Goal: Transaction & Acquisition: Purchase product/service

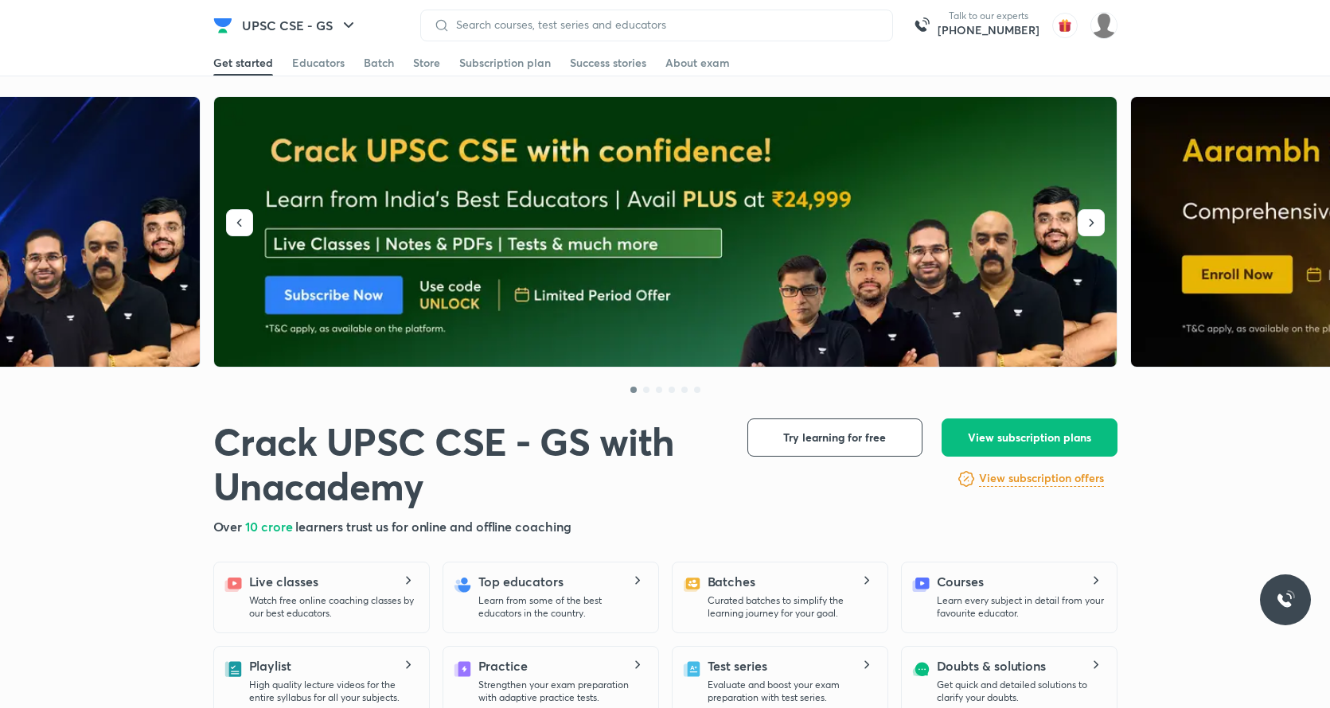
click at [659, 173] on img at bounding box center [666, 232] width 904 height 271
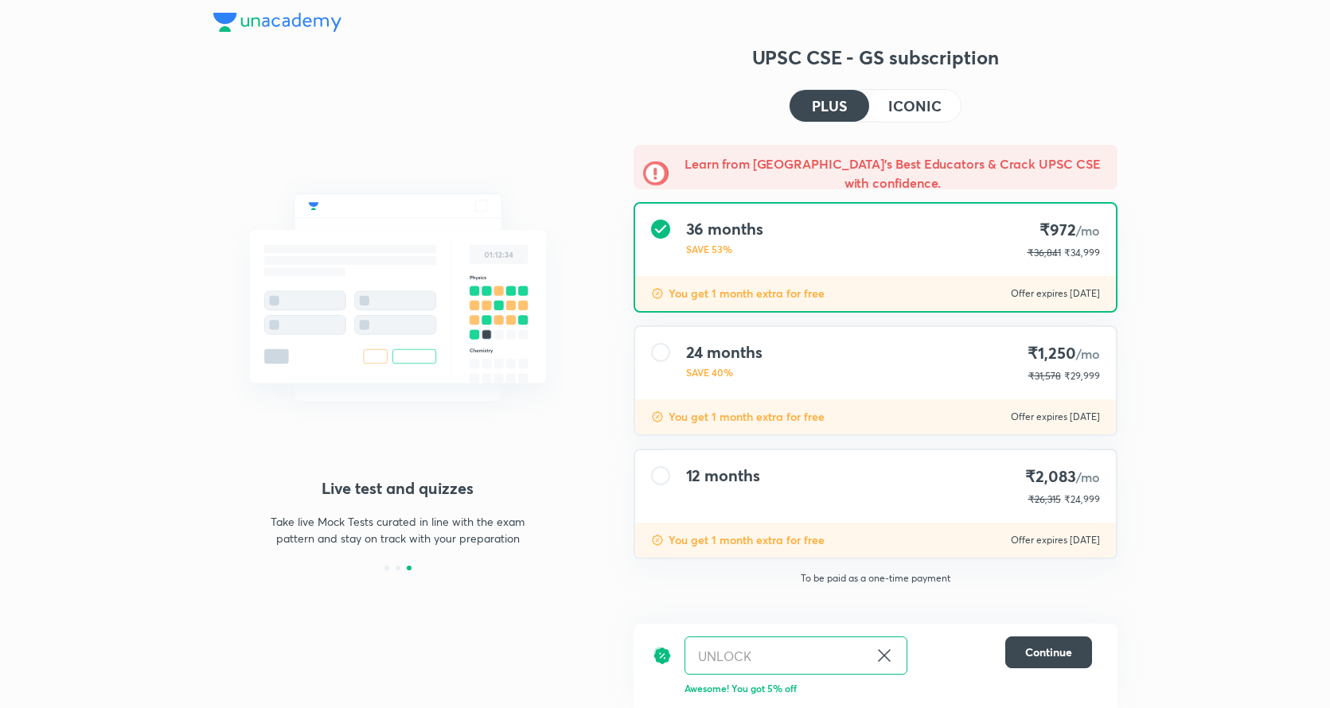
click at [880, 108] on button "ICONIC" at bounding box center [914, 106] width 91 height 32
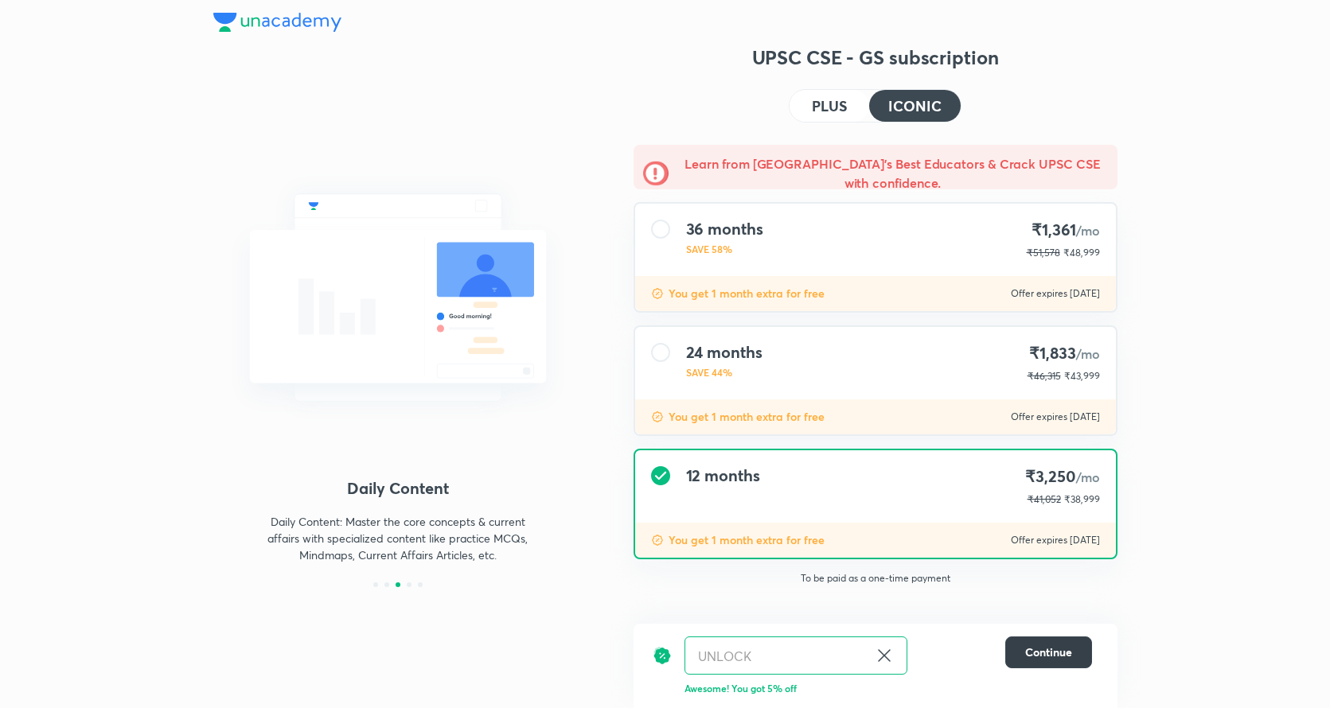
click at [1054, 646] on span "Continue" at bounding box center [1048, 653] width 47 height 16
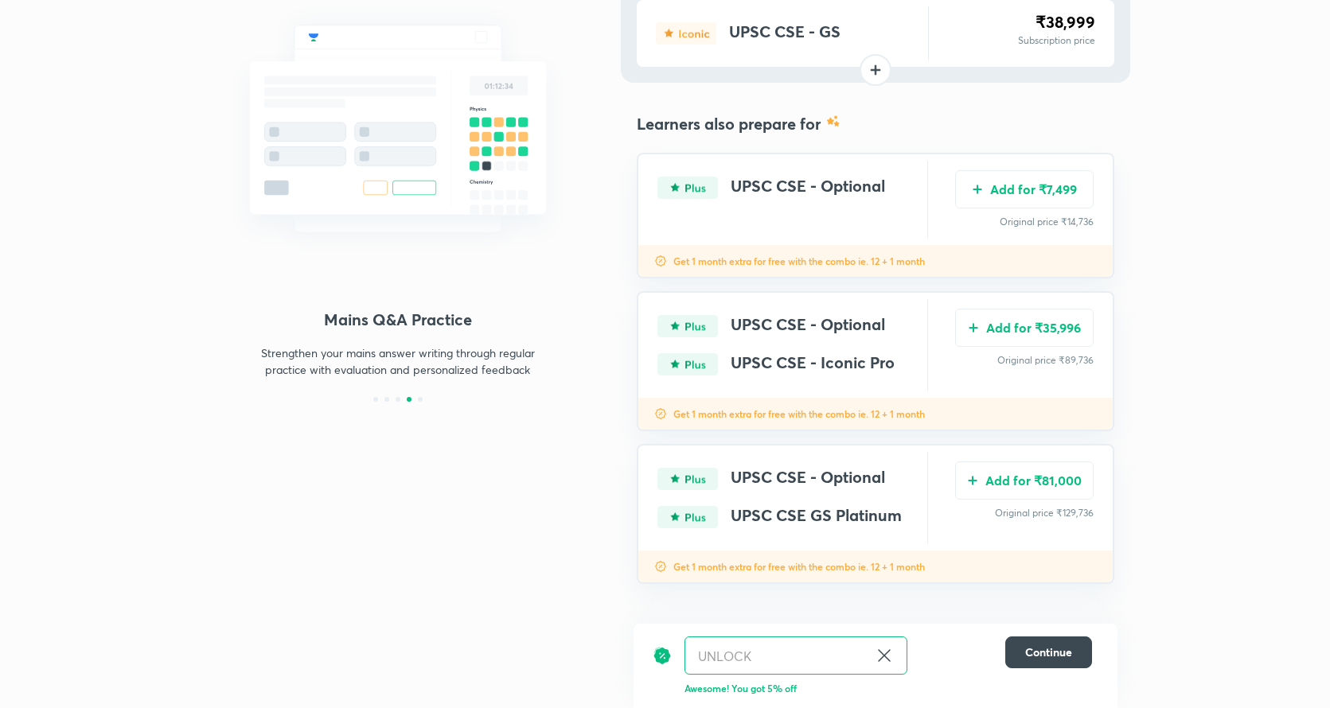
scroll to position [152, 0]
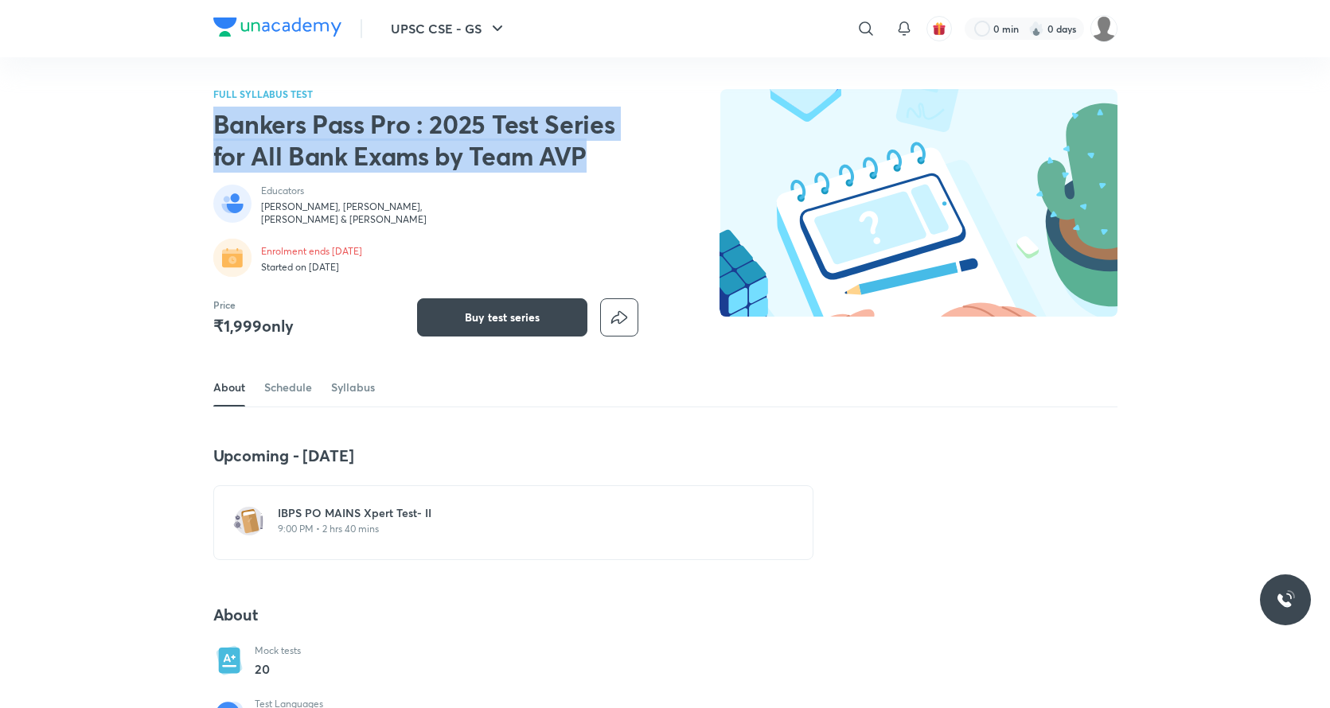
click at [218, 122] on h2 "Bankers Pass Pro : 2025 Test Series for All Bank Exams by Team AVP" at bounding box center [416, 140] width 407 height 64
copy h2 "Bankers Pass Pro : 2025 Test Series for All Bank Exams by Team AVP"
click at [469, 150] on h2 "Bankers Pass Pro : 2025 Test Series for All Bank Exams by Team AVP" at bounding box center [416, 140] width 407 height 64
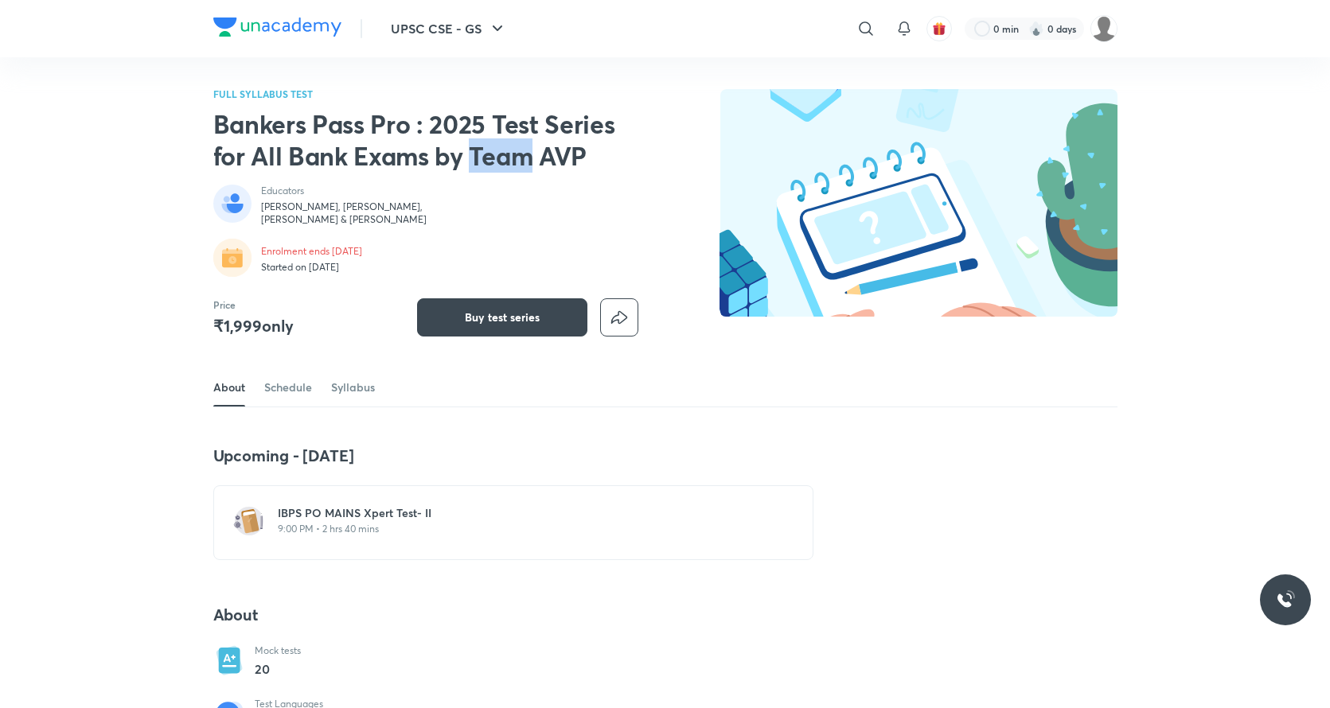
click at [469, 150] on h2 "Bankers Pass Pro : 2025 Test Series for All Bank Exams by Team AVP" at bounding box center [416, 140] width 407 height 64
drag, startPoint x: 433, startPoint y: 121, endPoint x: 441, endPoint y: 124, distance: 8.6
click at [441, 124] on h2 "Bankers Pass Pro : 2025 Test Series for All Bank Exams by Team AVP" at bounding box center [416, 140] width 407 height 64
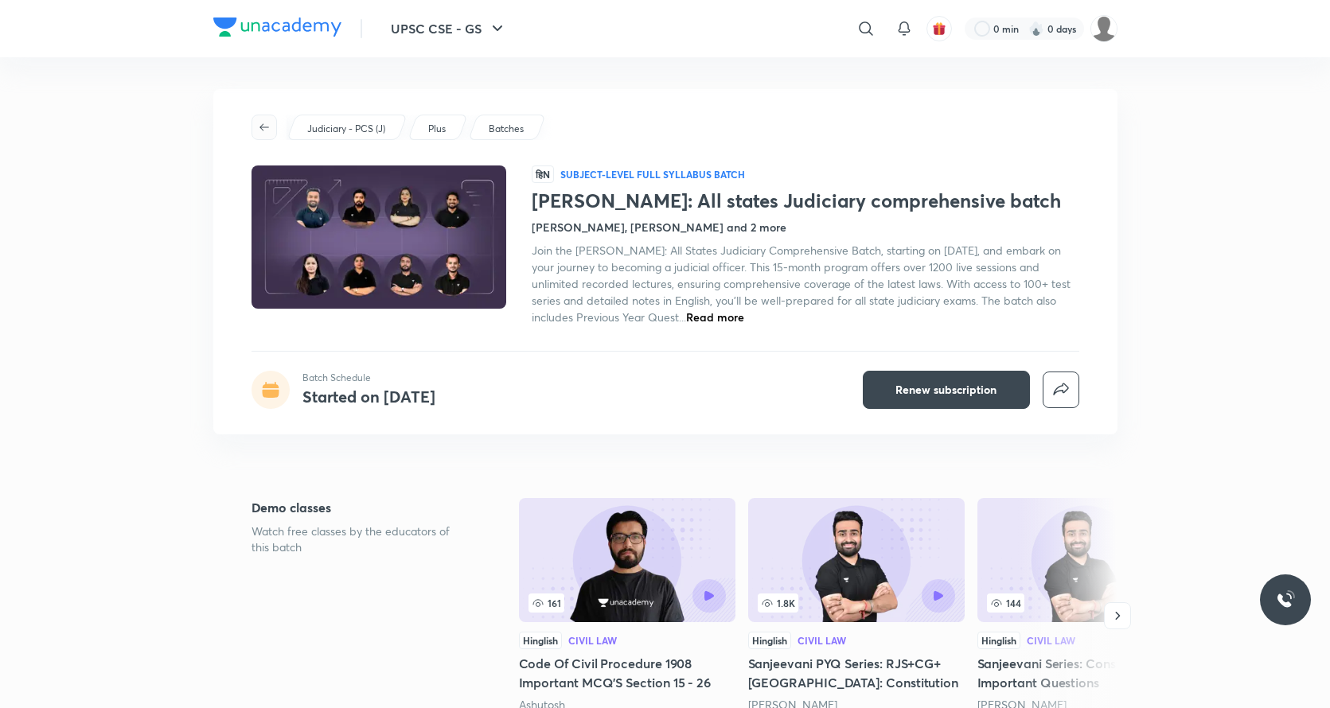
click at [262, 120] on button "button" at bounding box center [263, 127] width 25 height 25
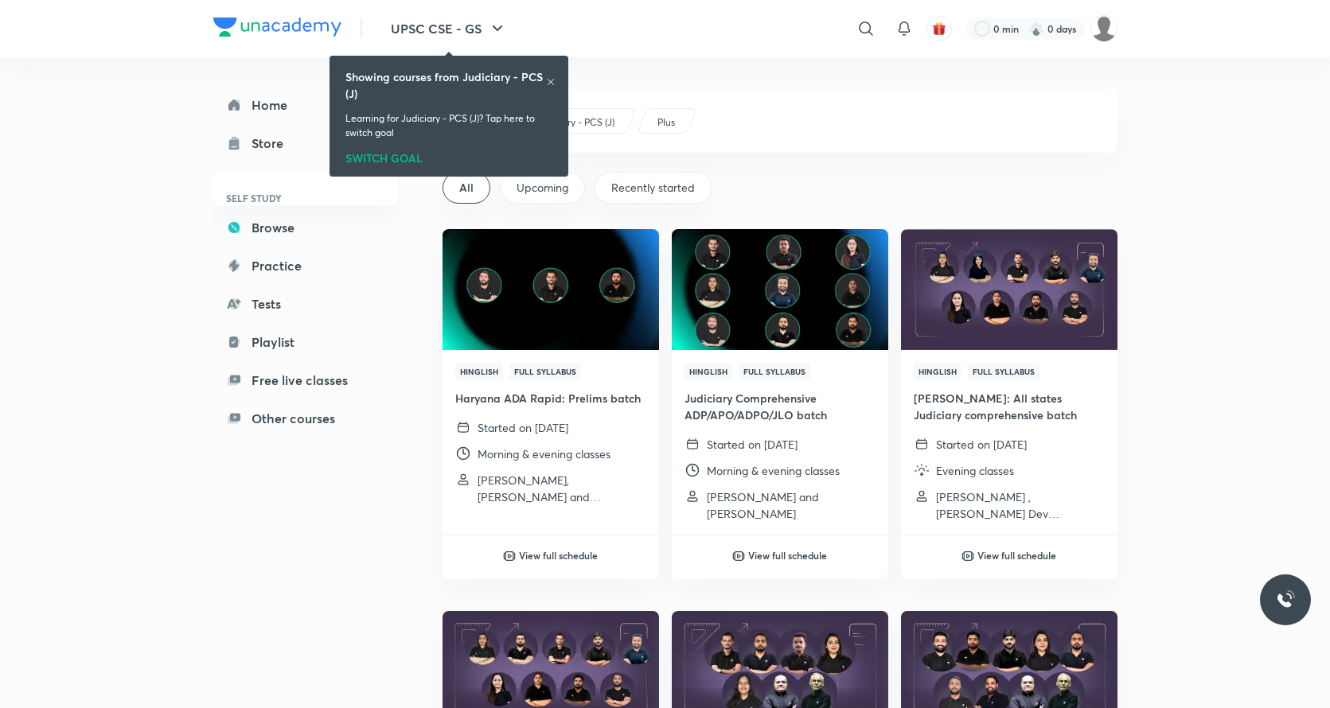
click at [419, 313] on div "Home Store SELF STUDY Browse Practice Tests Playlist Free live classes Other co…" at bounding box center [321, 249] width 216 height 384
click at [551, 87] on div at bounding box center [551, 83] width 10 height 13
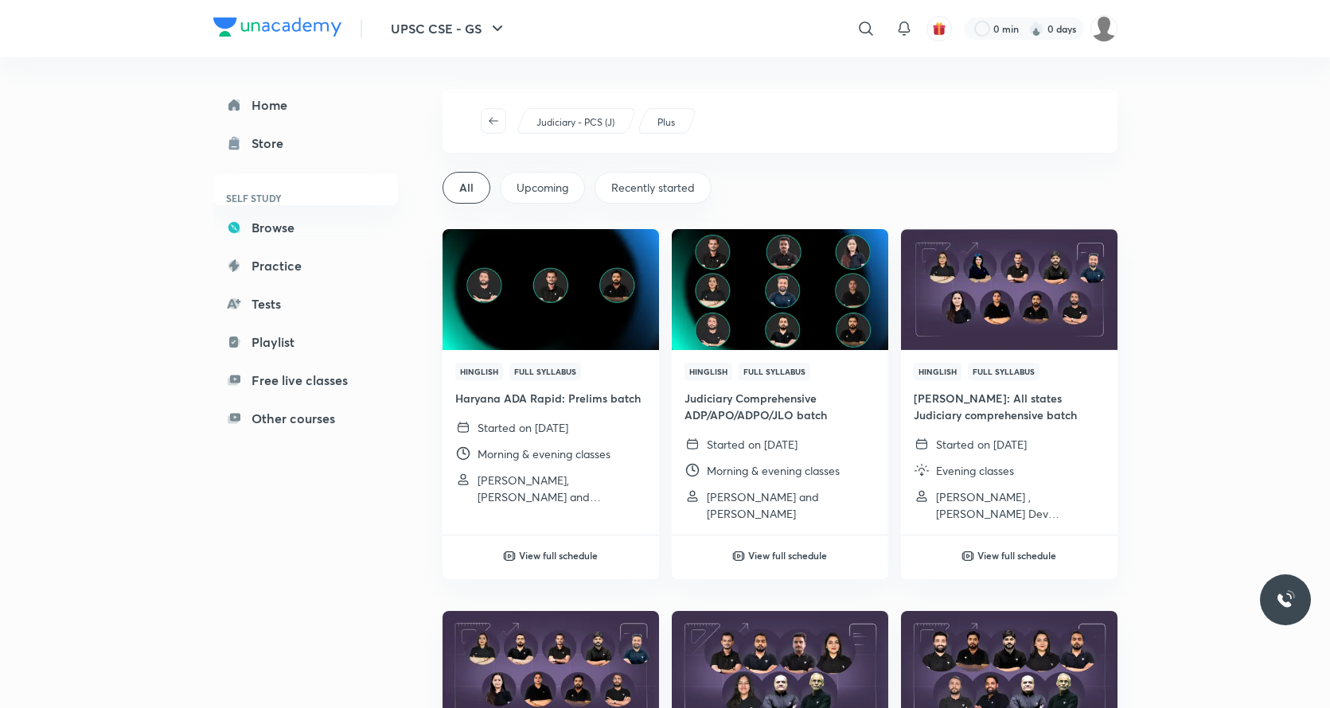
click at [279, 32] on img at bounding box center [277, 27] width 128 height 19
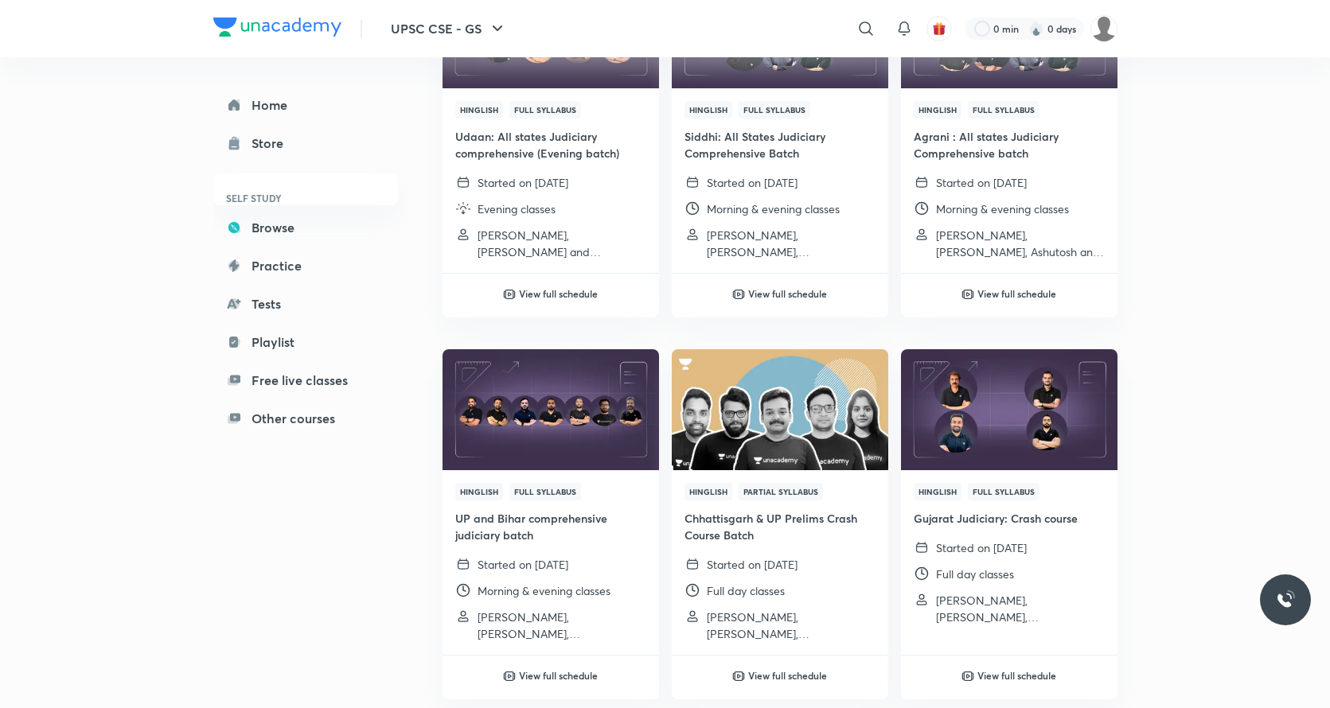
scroll to position [209, 0]
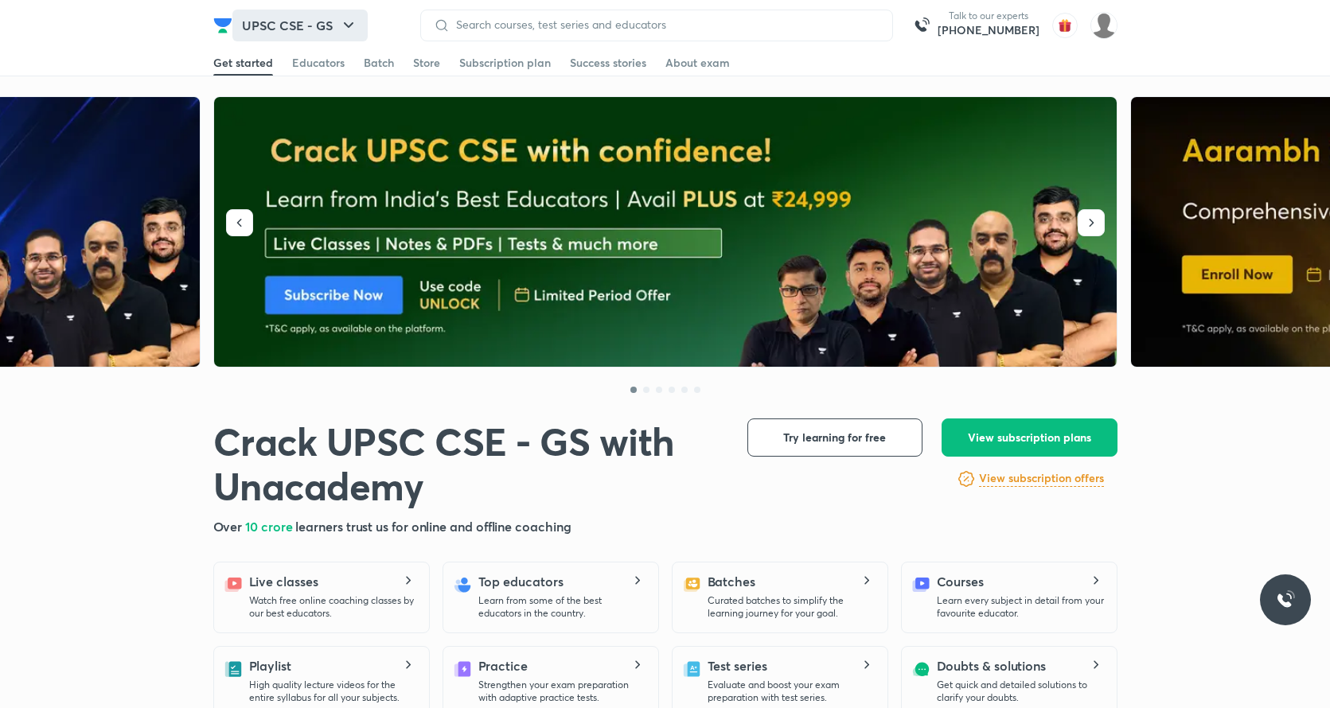
click at [299, 25] on button "UPSC CSE - GS" at bounding box center [299, 26] width 135 height 32
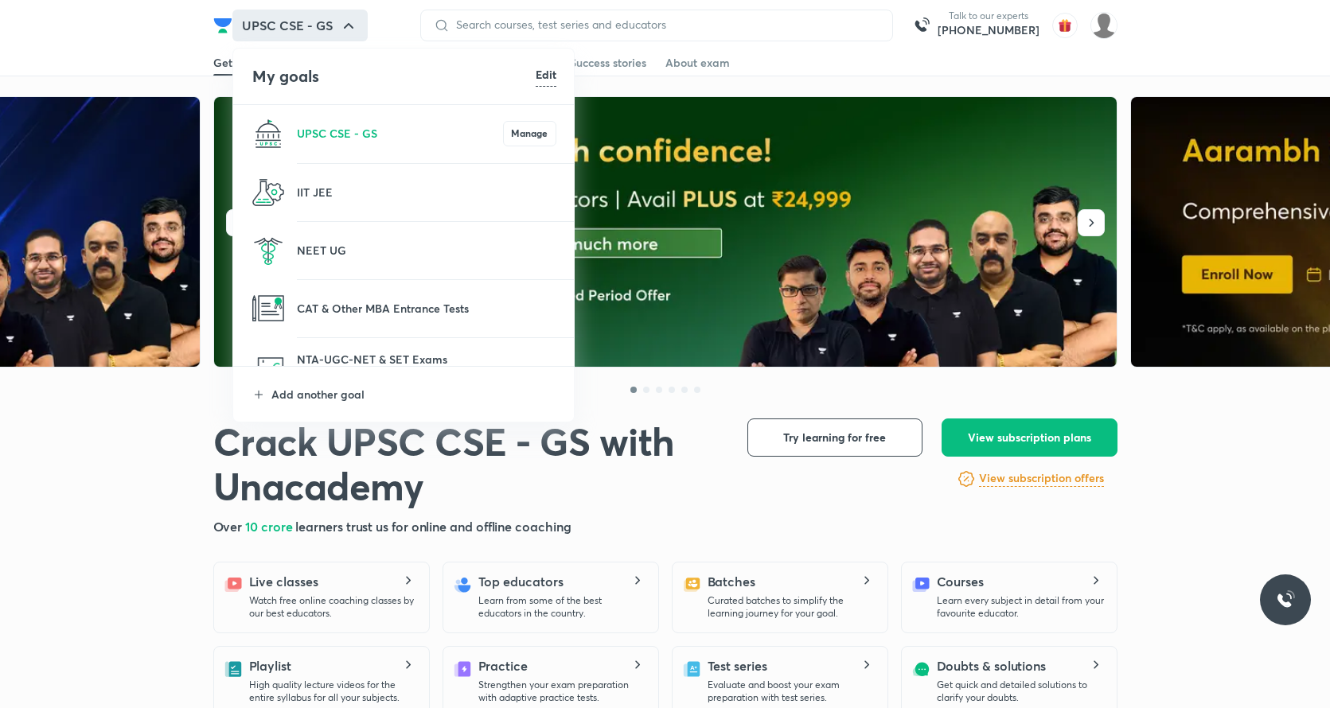
click at [361, 403] on li "Add another goal" at bounding box center [404, 394] width 342 height 55
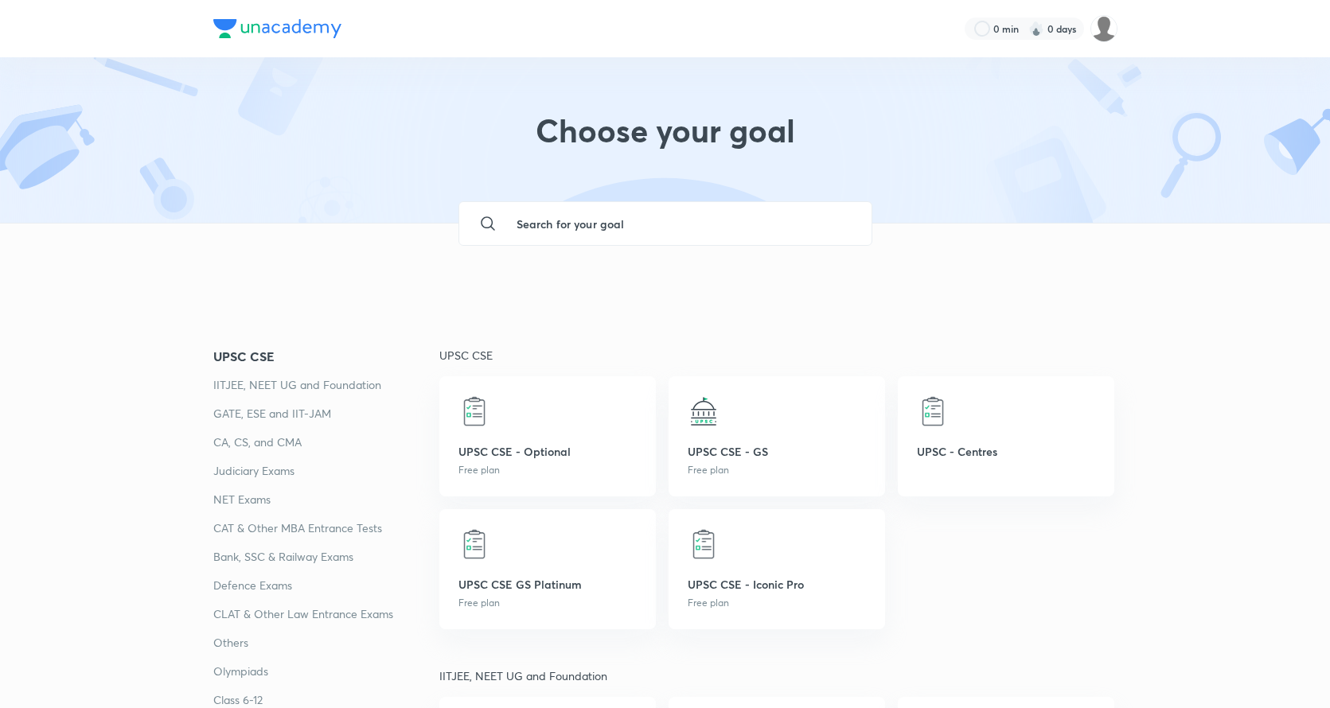
click at [540, 218] on input "text" at bounding box center [681, 223] width 355 height 43
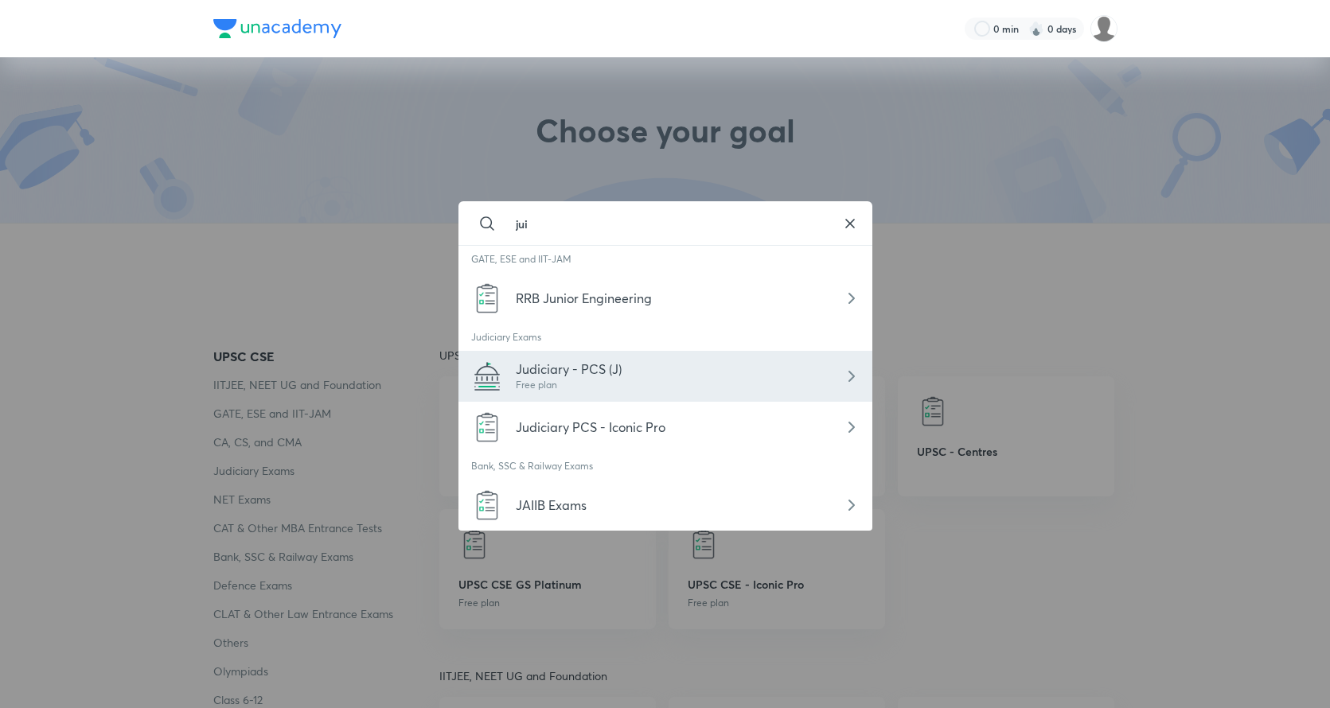
click at [577, 361] on span "Judiciary - PCS (J)" at bounding box center [569, 369] width 106 height 17
type input "Judiciary - PCS (J)"
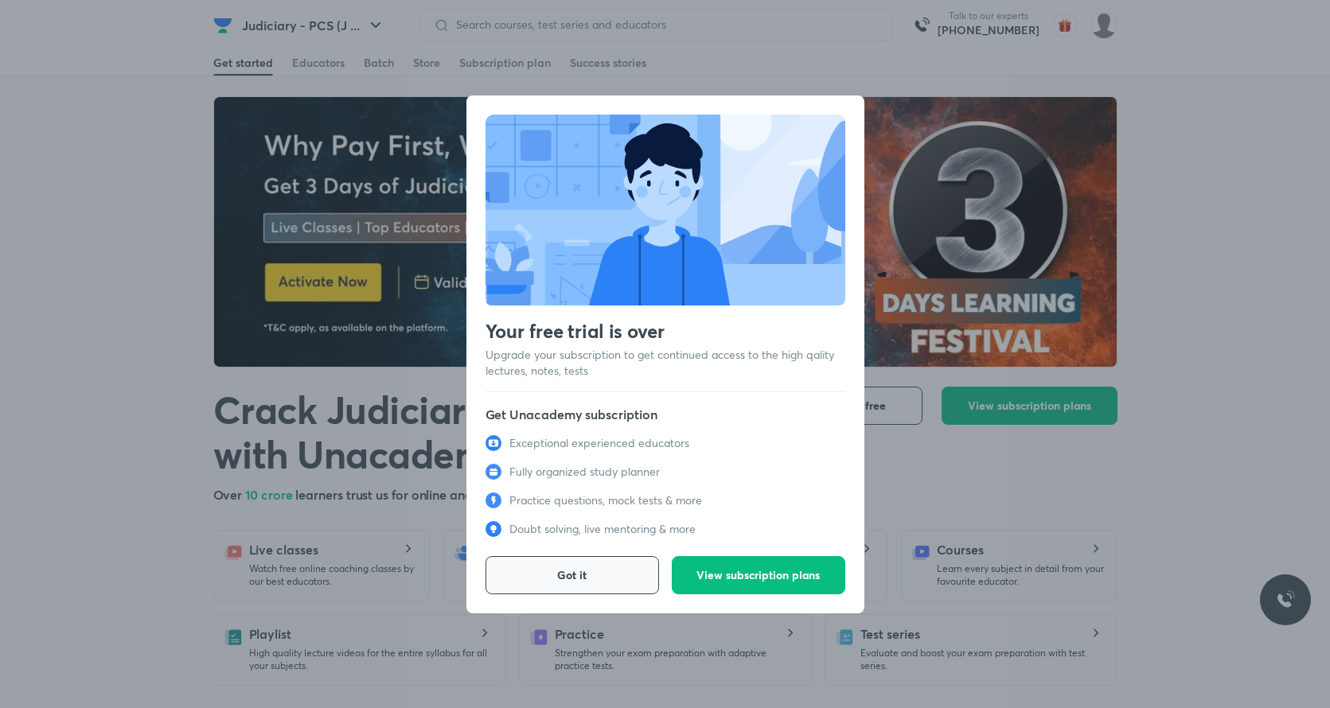
click at [629, 566] on button "Got it" at bounding box center [571, 575] width 173 height 38
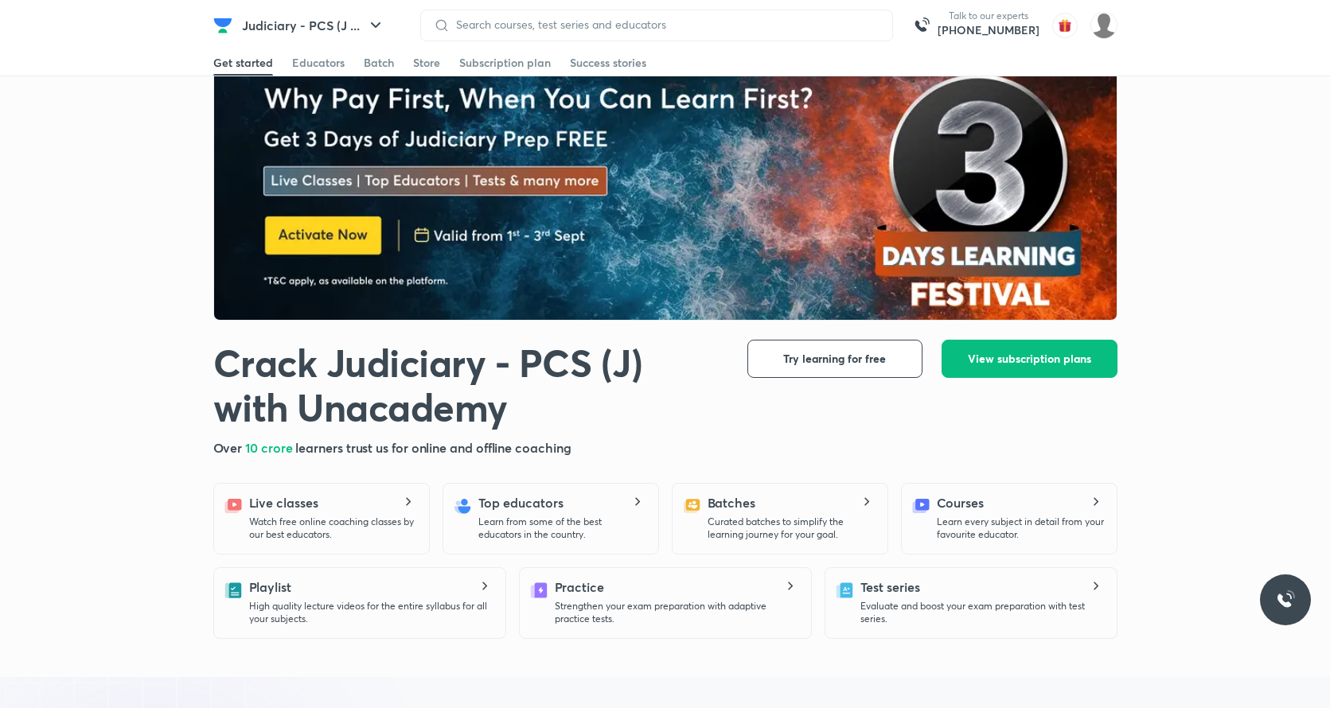
scroll to position [76, 0]
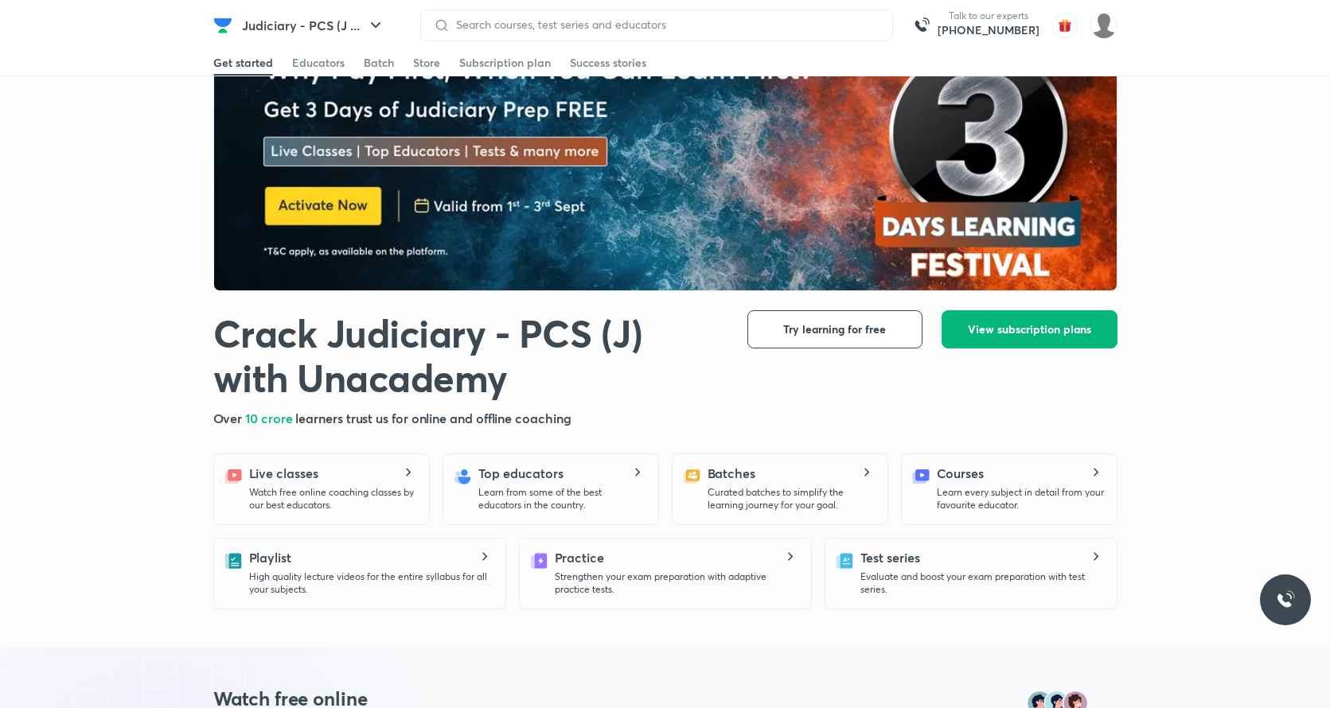
click at [1026, 341] on button "View subscription plans" at bounding box center [1029, 329] width 176 height 38
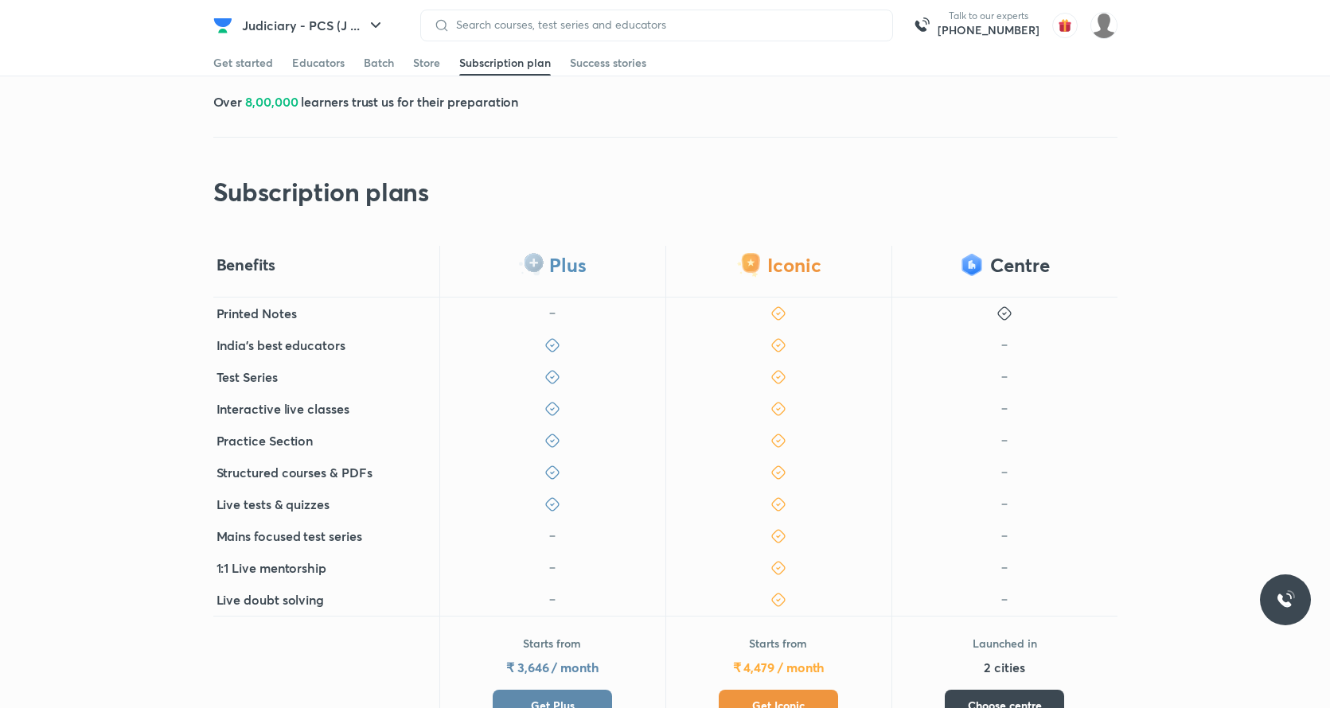
scroll to position [464, 0]
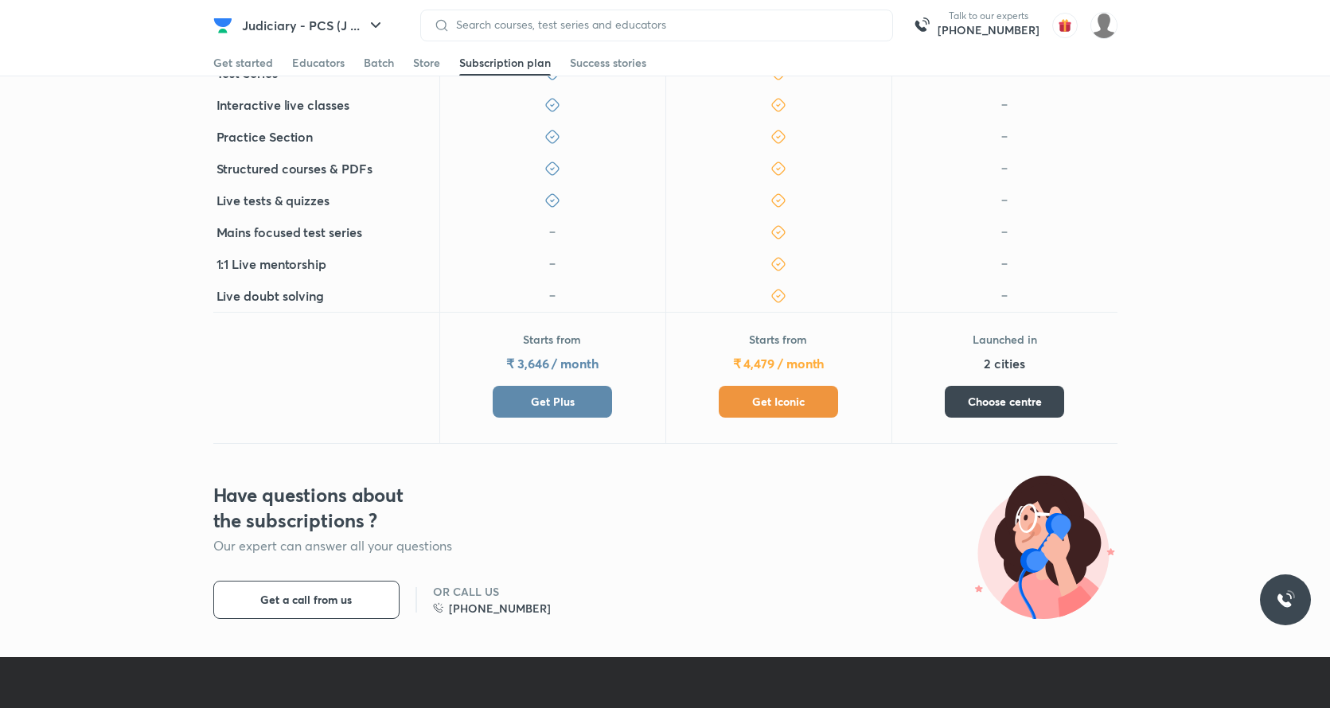
click at [520, 398] on button "Get Plus" at bounding box center [552, 402] width 119 height 32
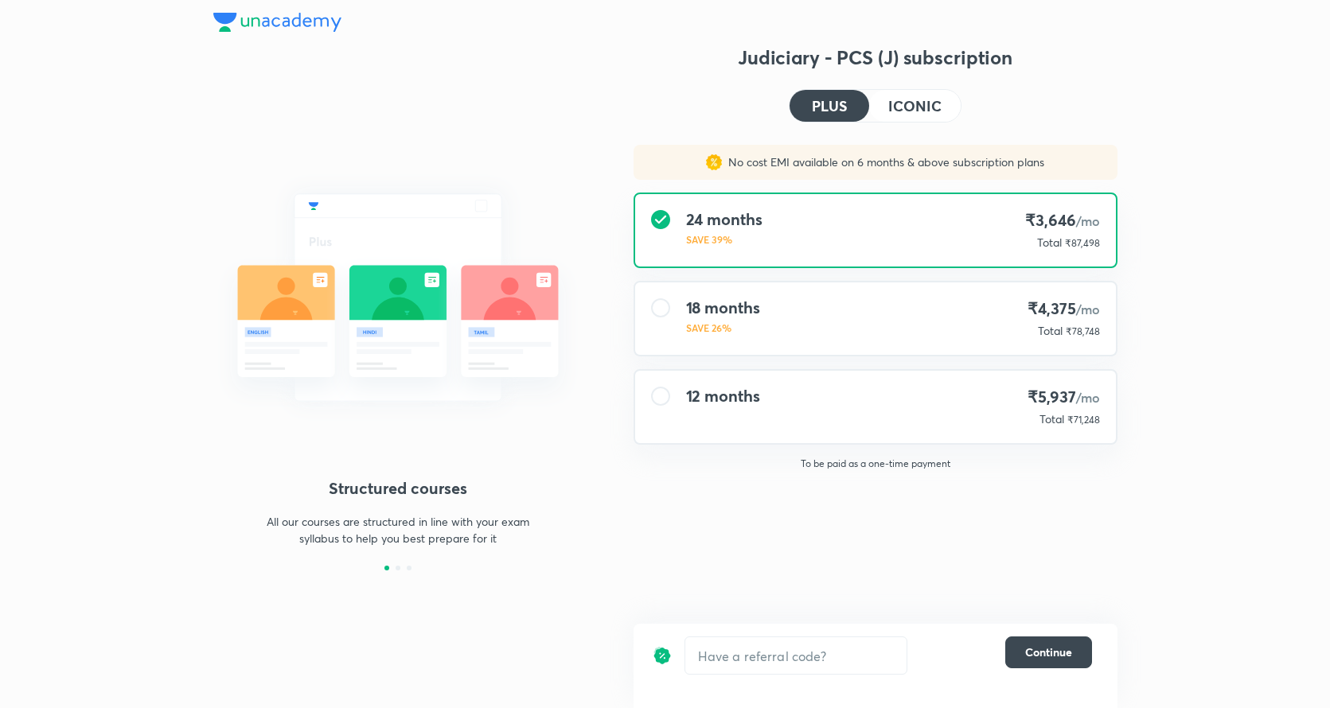
click at [900, 110] on h4 "ICONIC" at bounding box center [914, 106] width 53 height 14
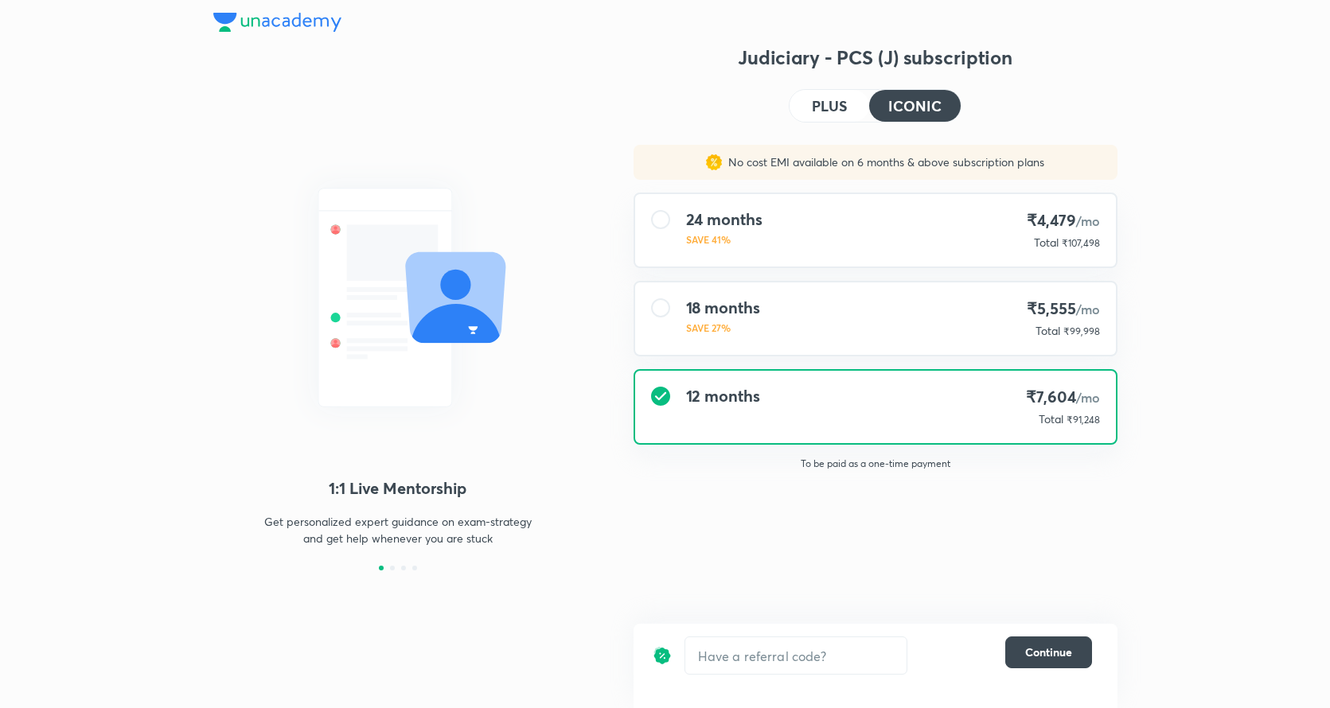
click at [852, 108] on button "PLUS" at bounding box center [829, 106] width 80 height 32
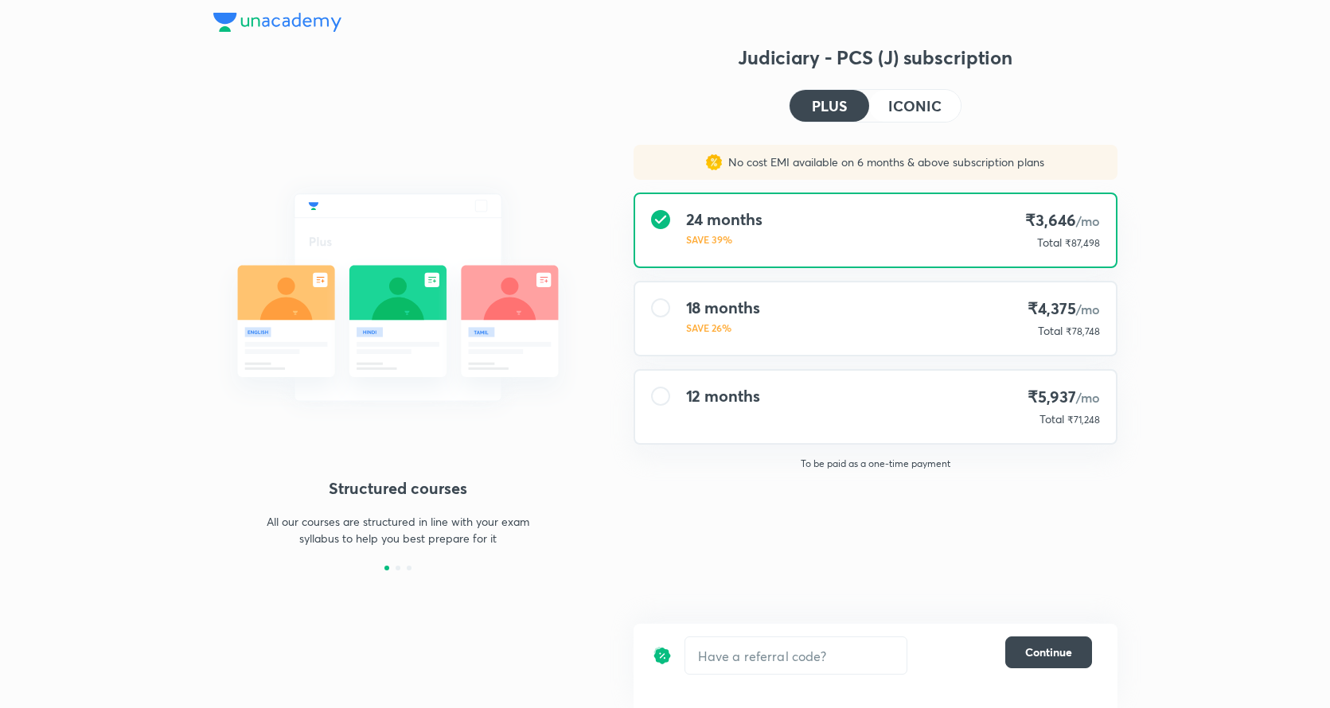
click at [937, 108] on h4 "ICONIC" at bounding box center [914, 106] width 53 height 14
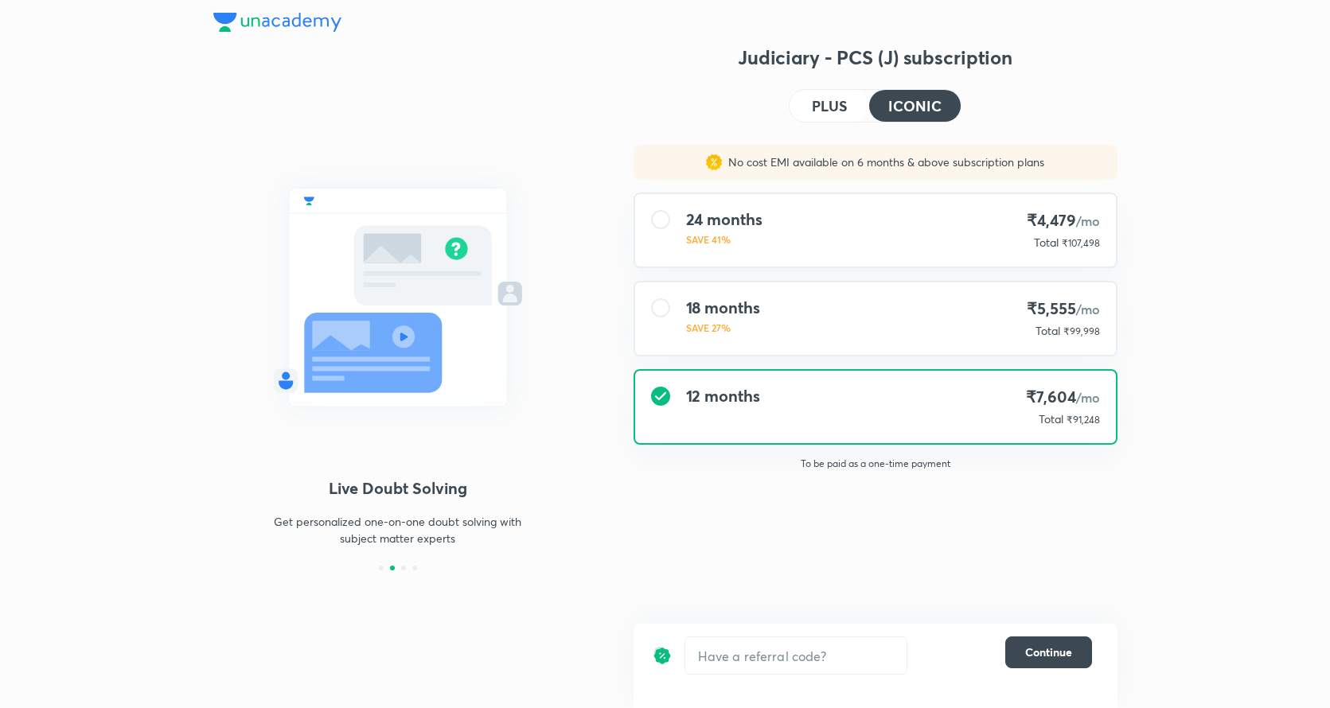
click at [840, 111] on h4 "PLUS" at bounding box center [829, 106] width 35 height 14
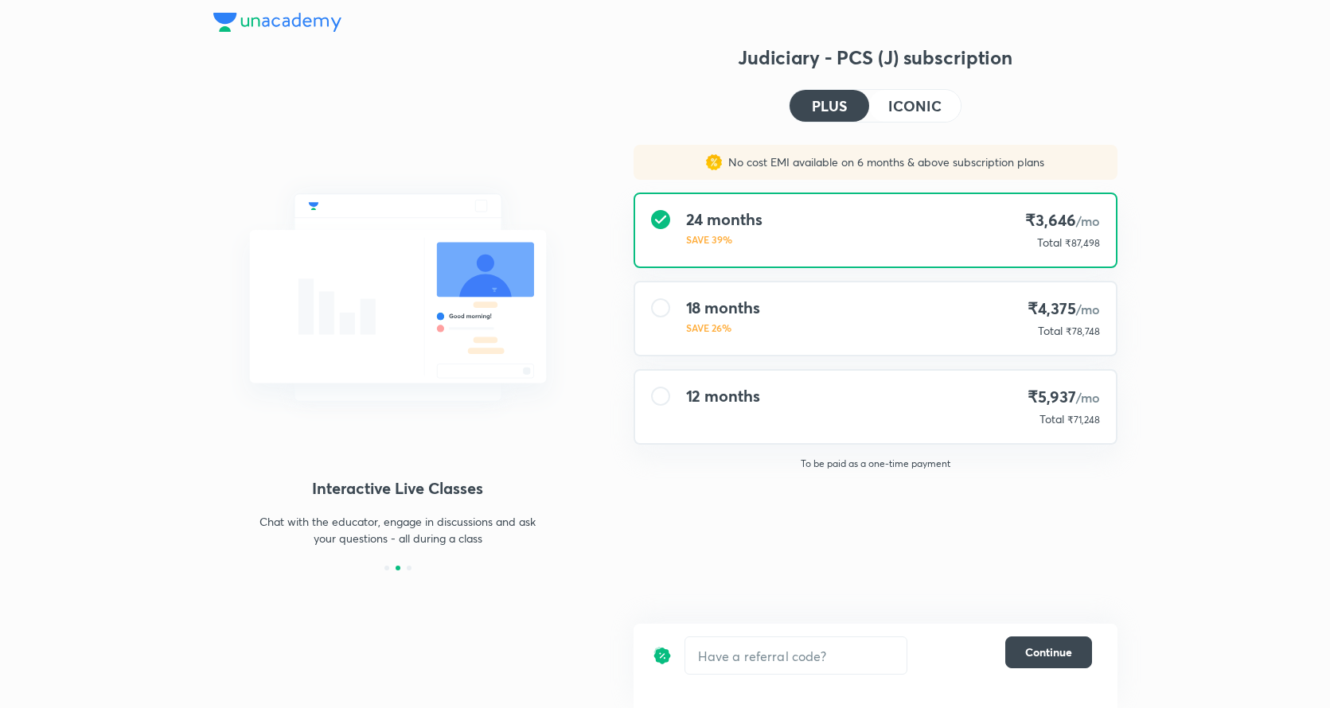
click at [336, 18] on img at bounding box center [277, 22] width 128 height 19
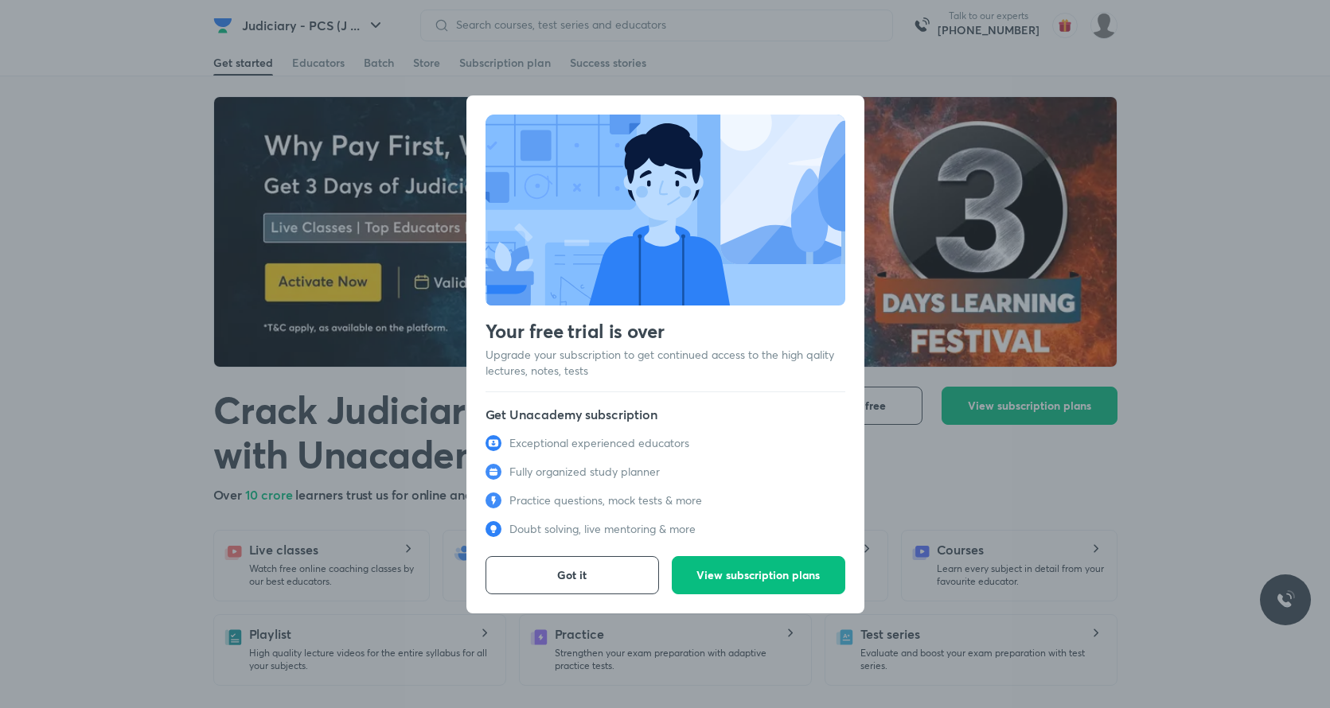
click at [719, 64] on div "Your free trial is over Upgrade your subscription to get continued access to th…" at bounding box center [665, 354] width 1330 height 708
click at [573, 569] on span "Got it" at bounding box center [571, 575] width 29 height 16
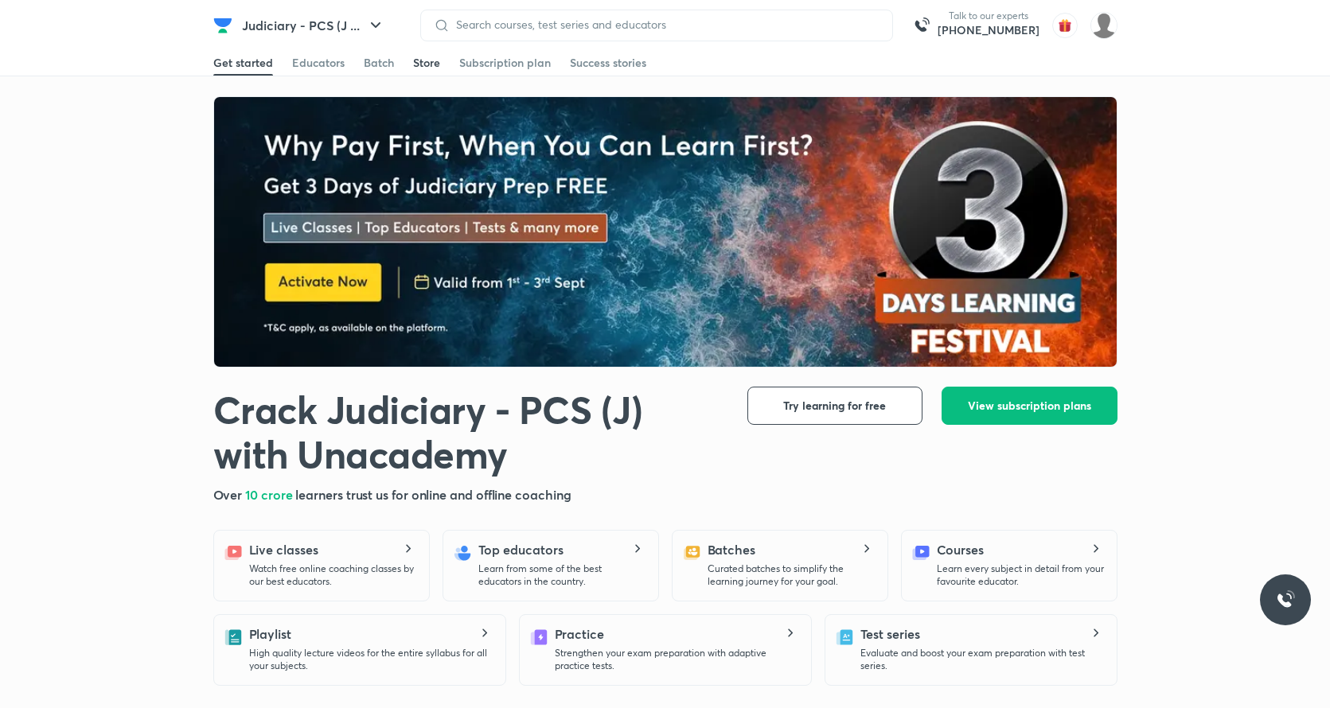
click at [436, 60] on div "Store" at bounding box center [426, 63] width 27 height 16
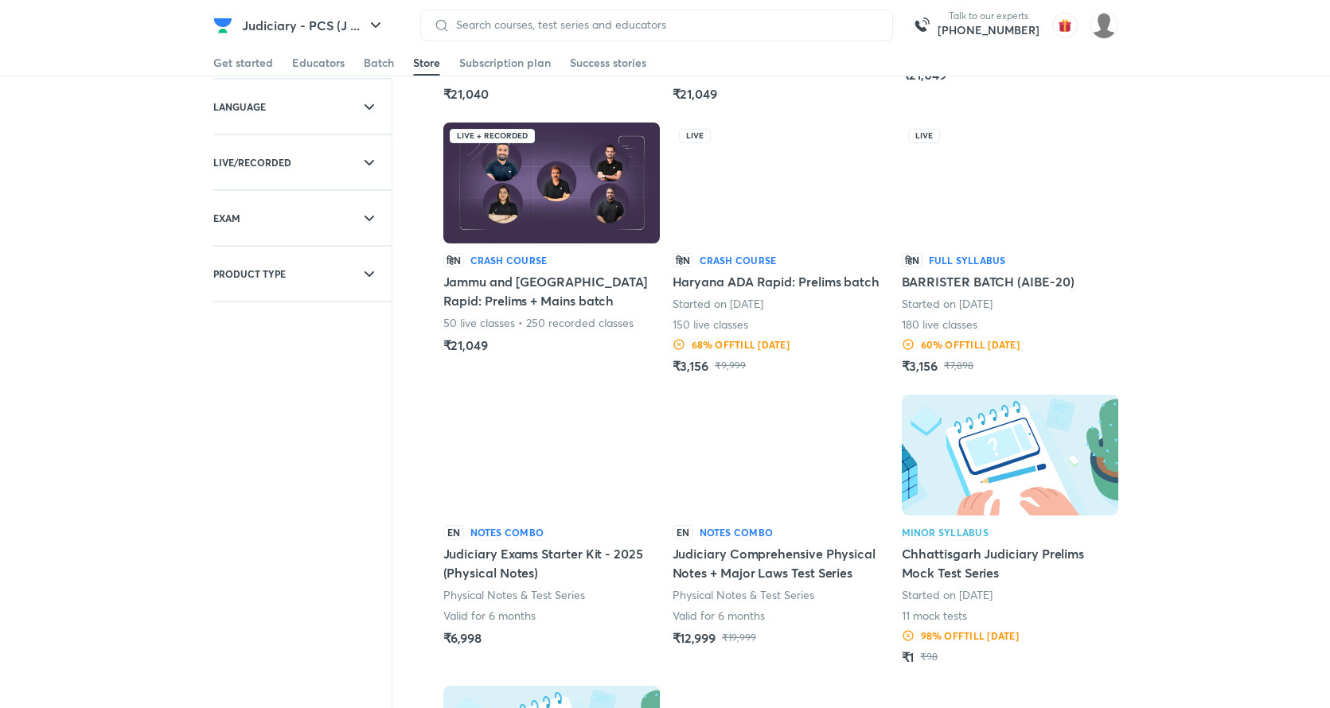
scroll to position [301, 0]
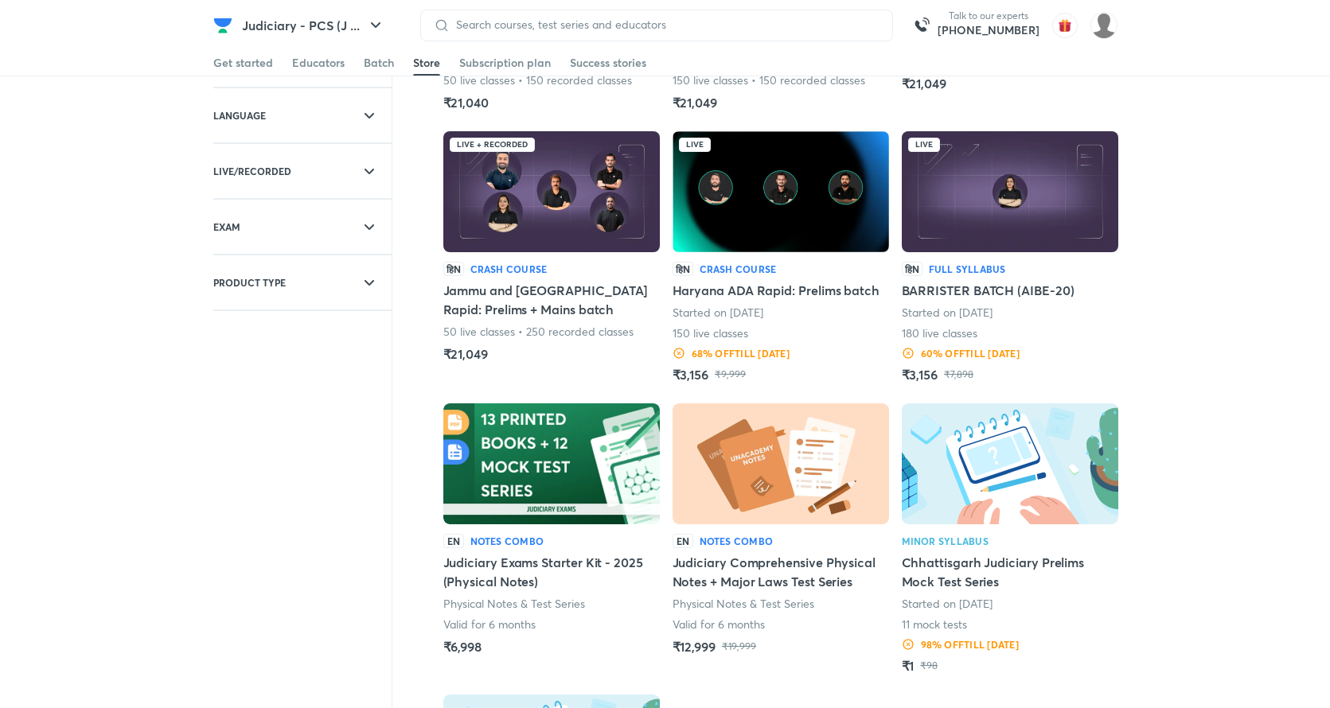
click at [988, 181] on img at bounding box center [1010, 191] width 216 height 121
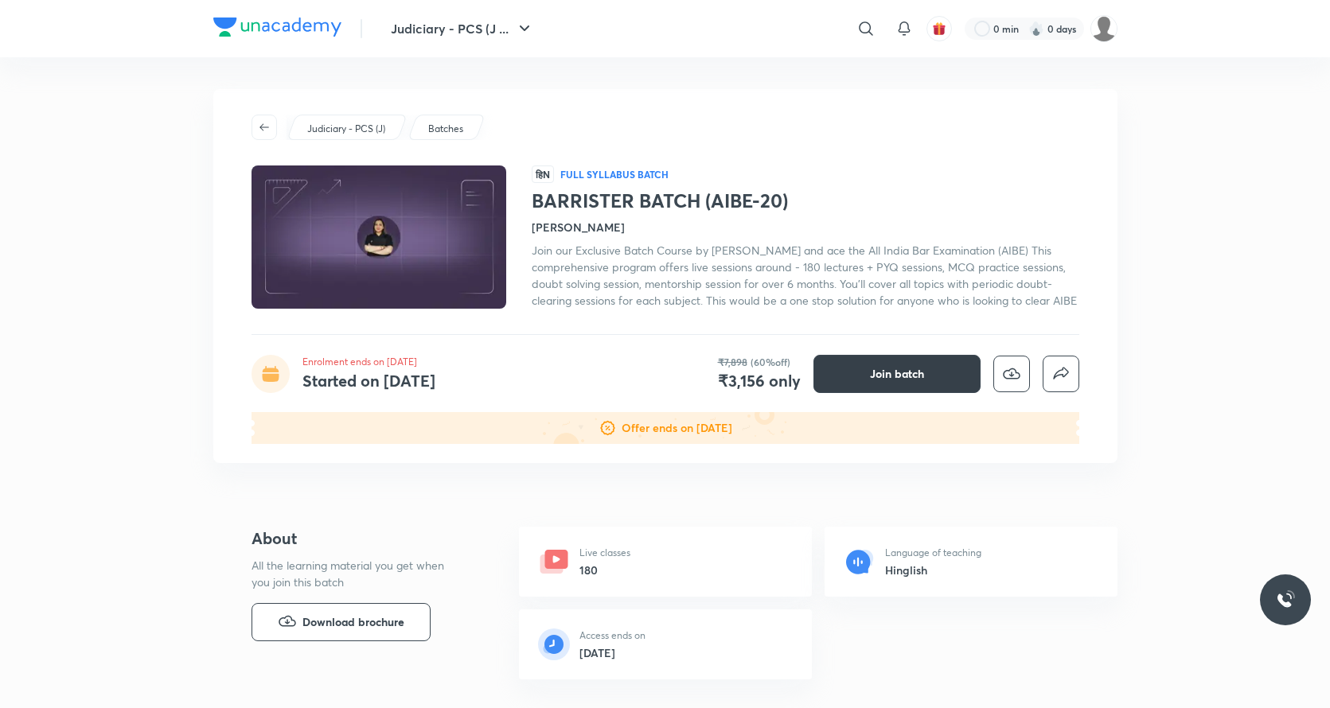
click at [866, 393] on button "Join batch" at bounding box center [896, 374] width 167 height 38
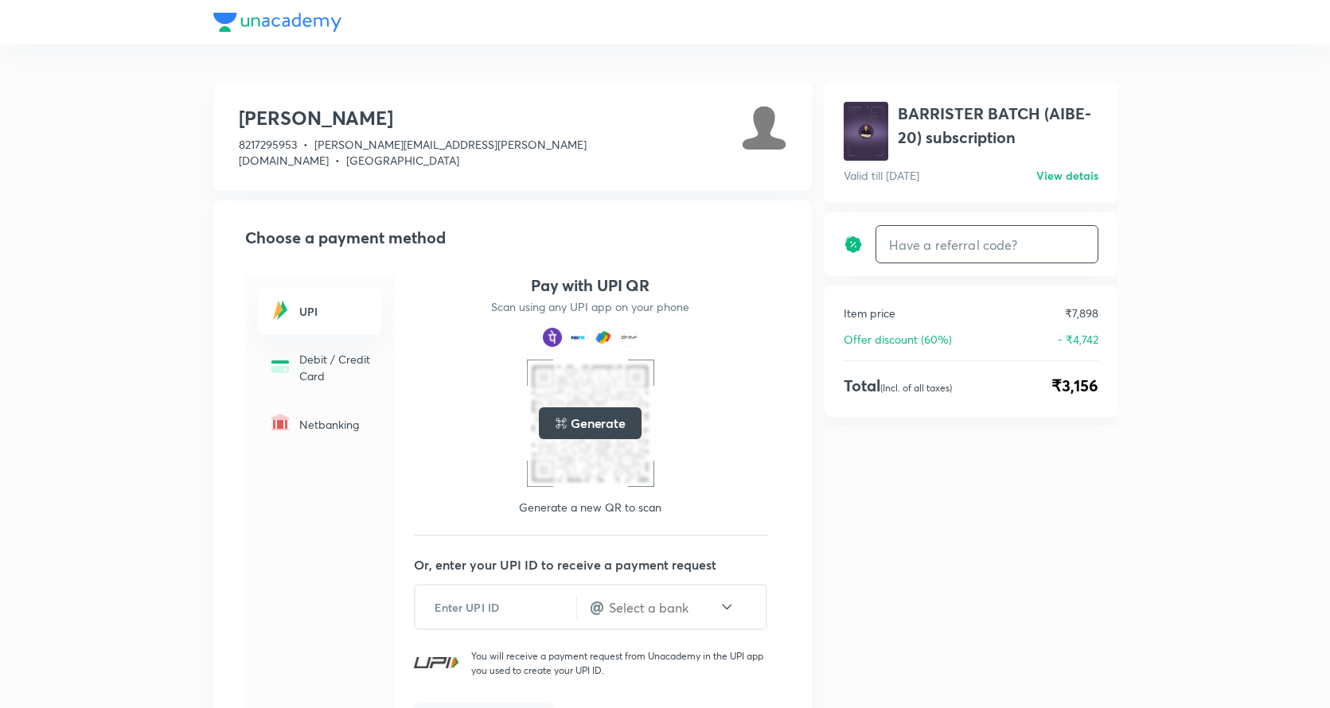
click at [903, 256] on input "text" at bounding box center [986, 244] width 221 height 37
type input "unlock"
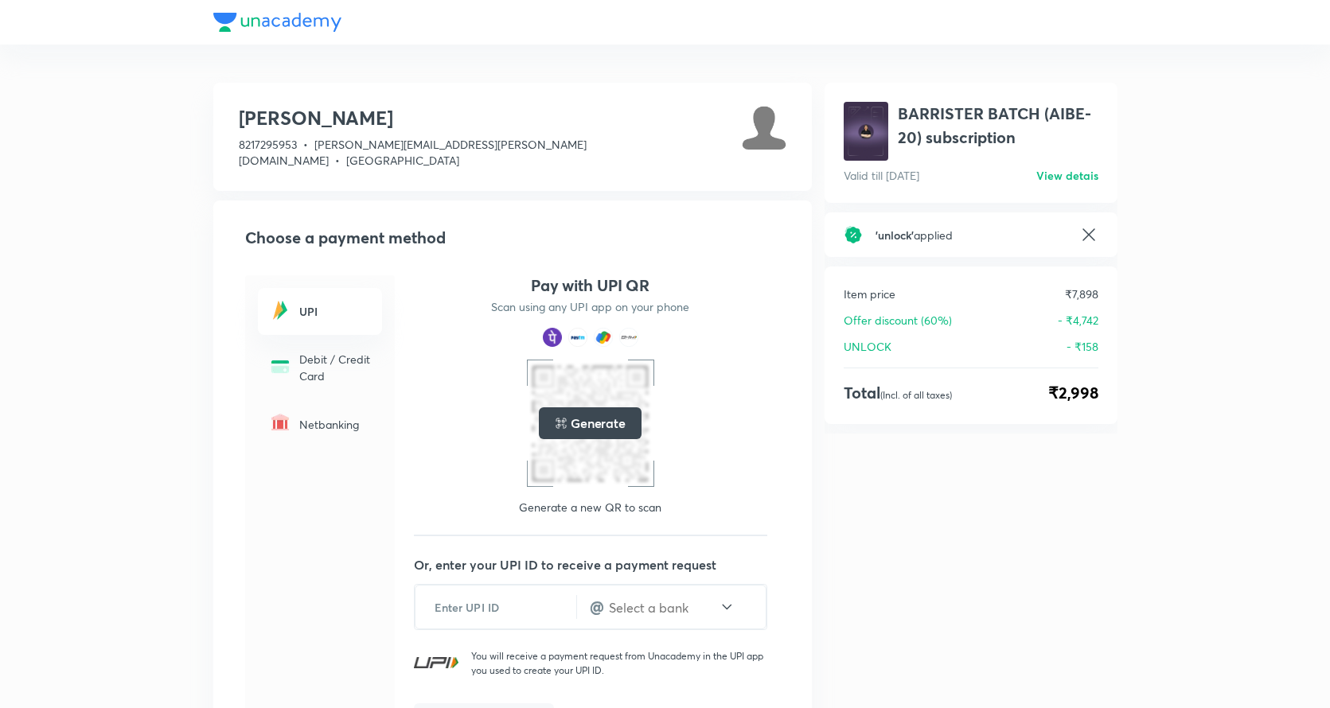
click at [1083, 229] on icon at bounding box center [1088, 234] width 12 height 12
